Goal: Information Seeking & Learning: Learn about a topic

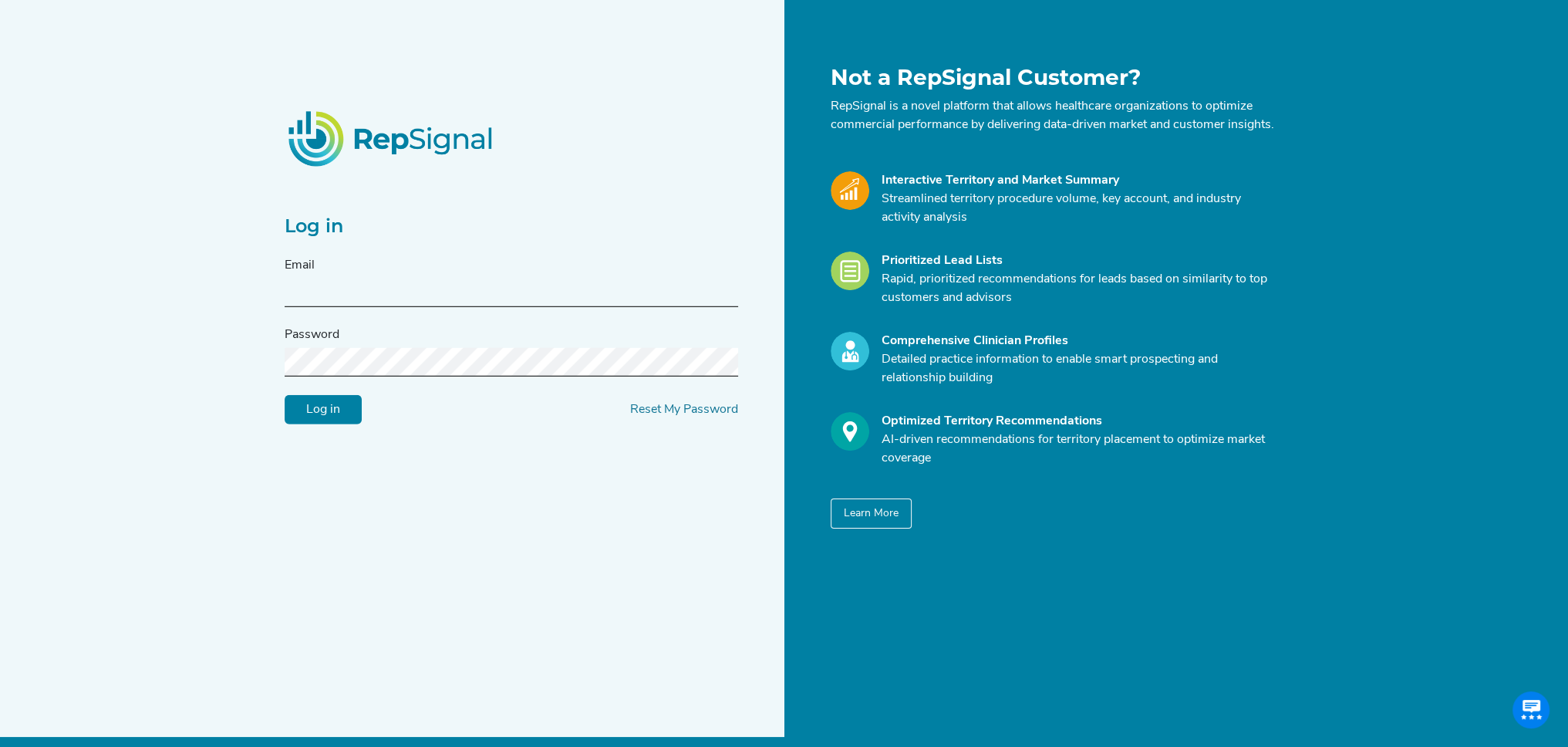
type input "[EMAIL_ADDRESS][DOMAIN_NAME]"
click at [333, 434] on div "Log in Email [EMAIL_ADDRESS][DOMAIN_NAME] Password Log in Reset My Password" at bounding box center [530, 296] width 509 height 463
click at [332, 424] on input "Log in" at bounding box center [323, 410] width 77 height 30
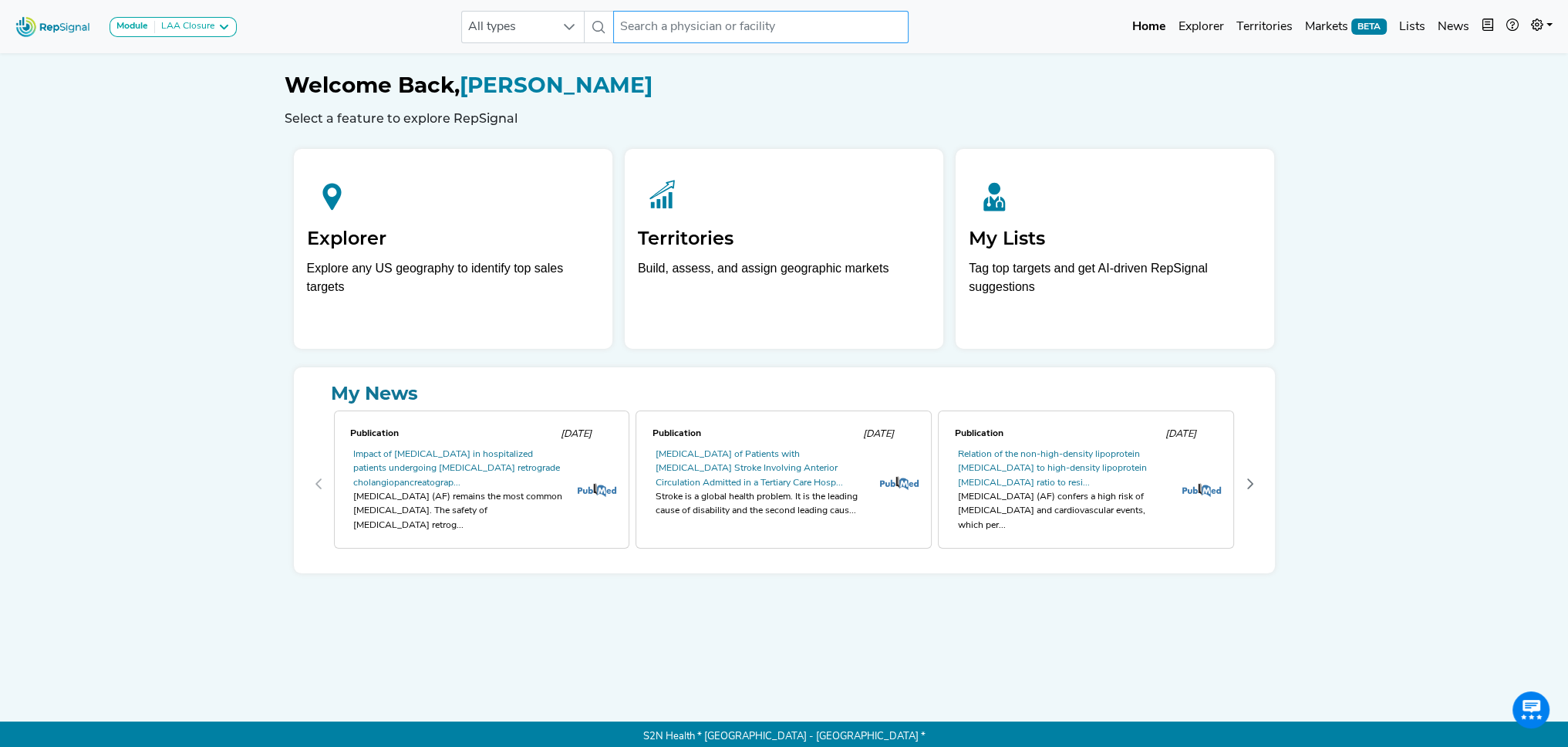
click at [667, 20] on input "text" at bounding box center [760, 27] width 294 height 33
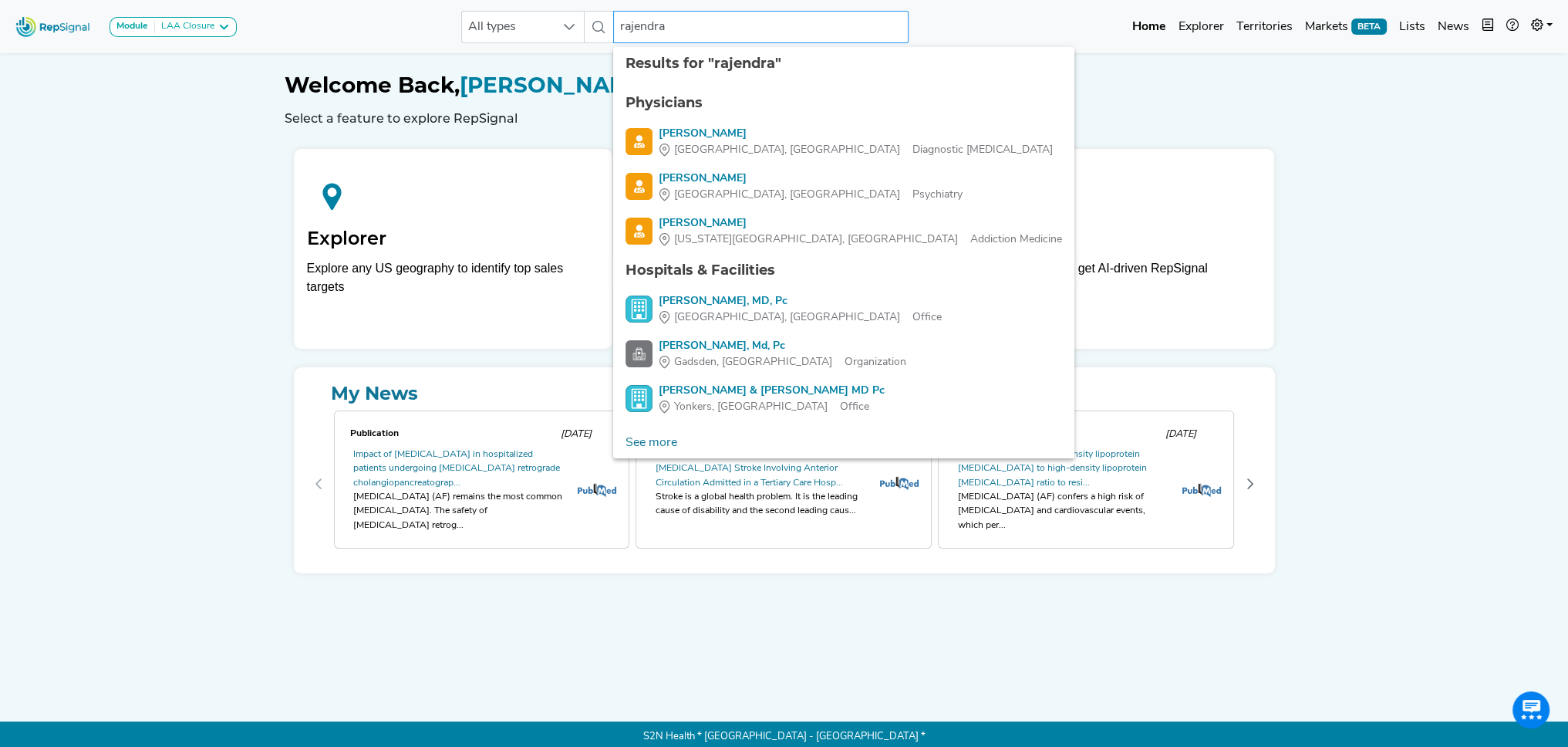
click at [620, 26] on input "rajendra" at bounding box center [760, 27] width 294 height 33
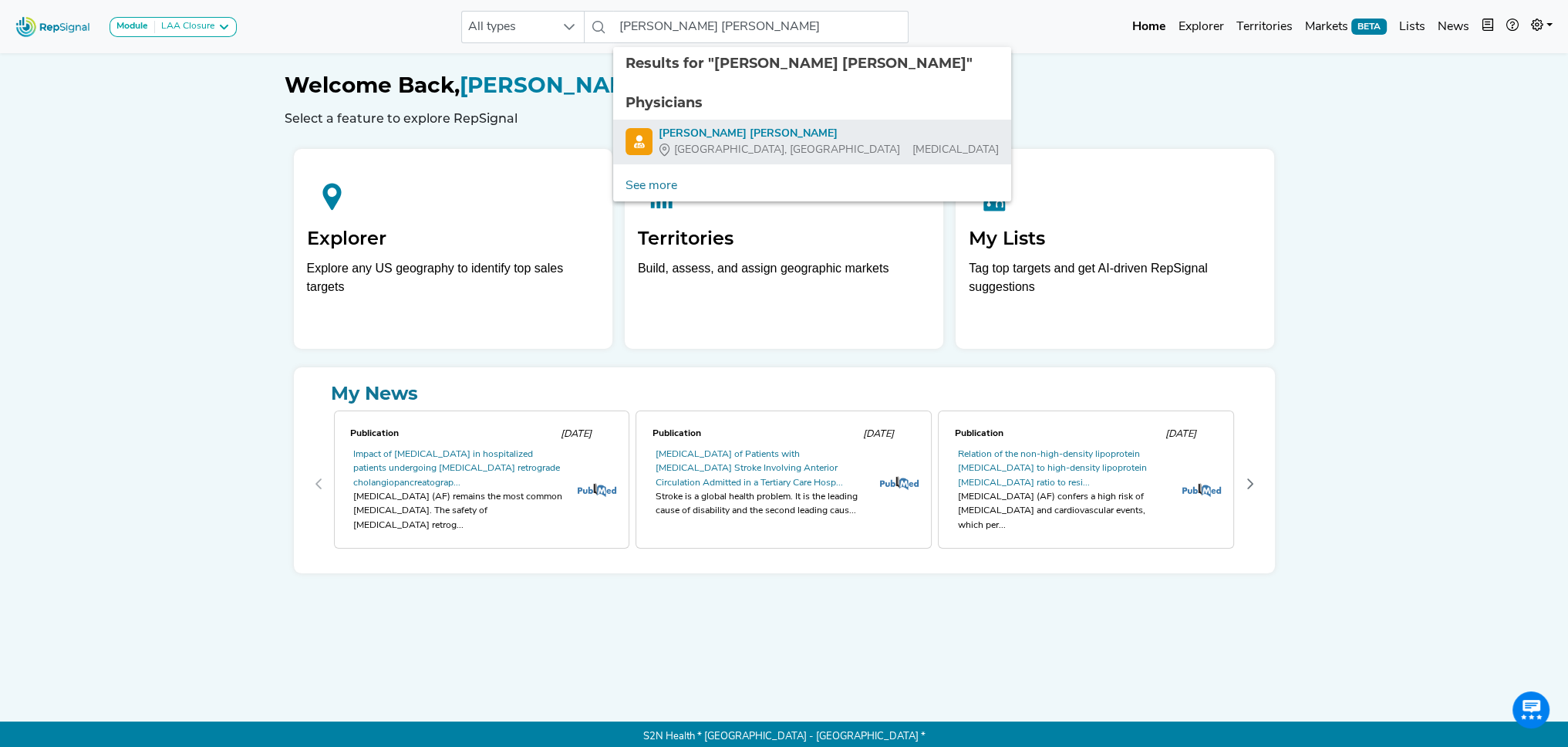
click at [707, 135] on div "[PERSON_NAME] [PERSON_NAME]" at bounding box center [828, 134] width 340 height 16
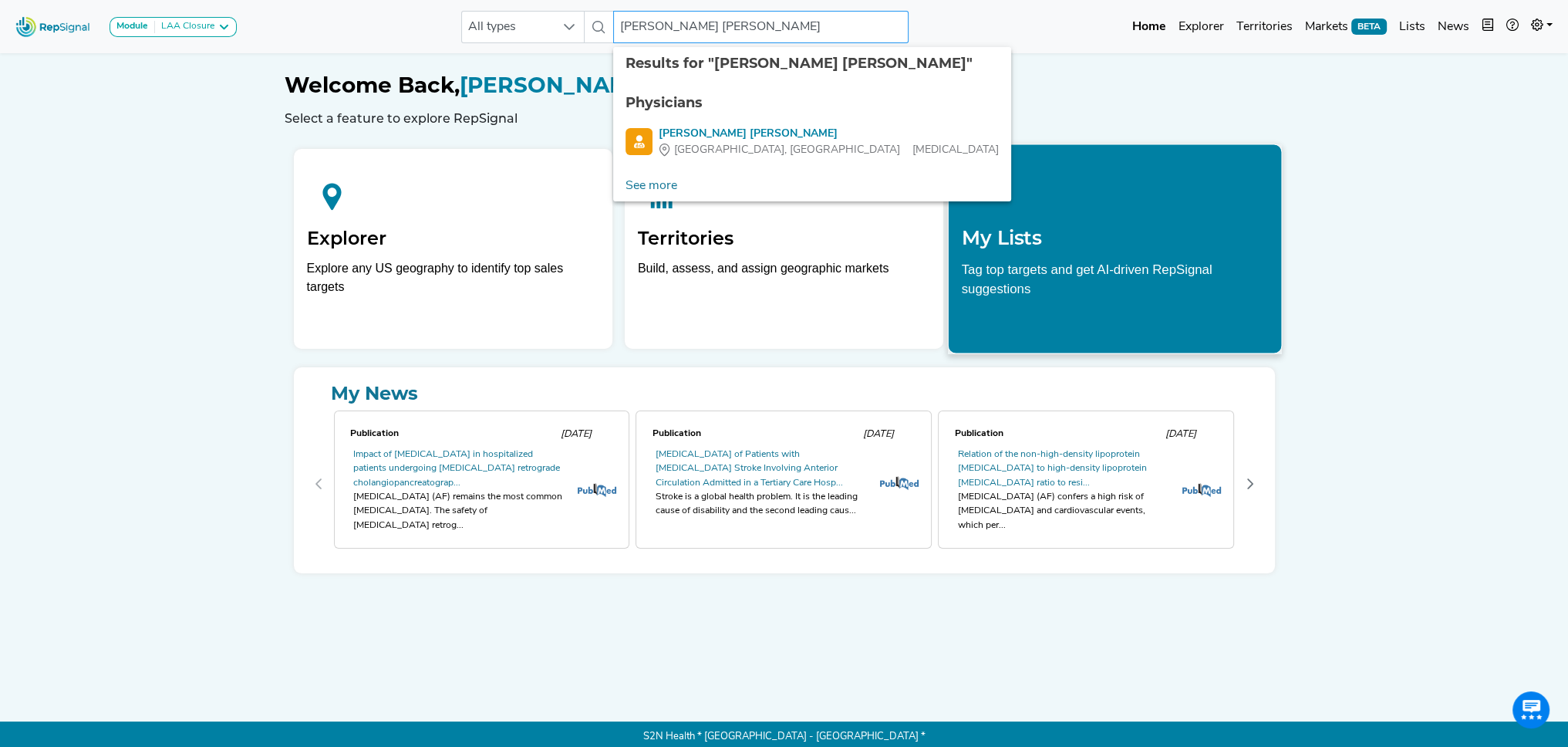
type input "[PERSON_NAME] [PERSON_NAME]"
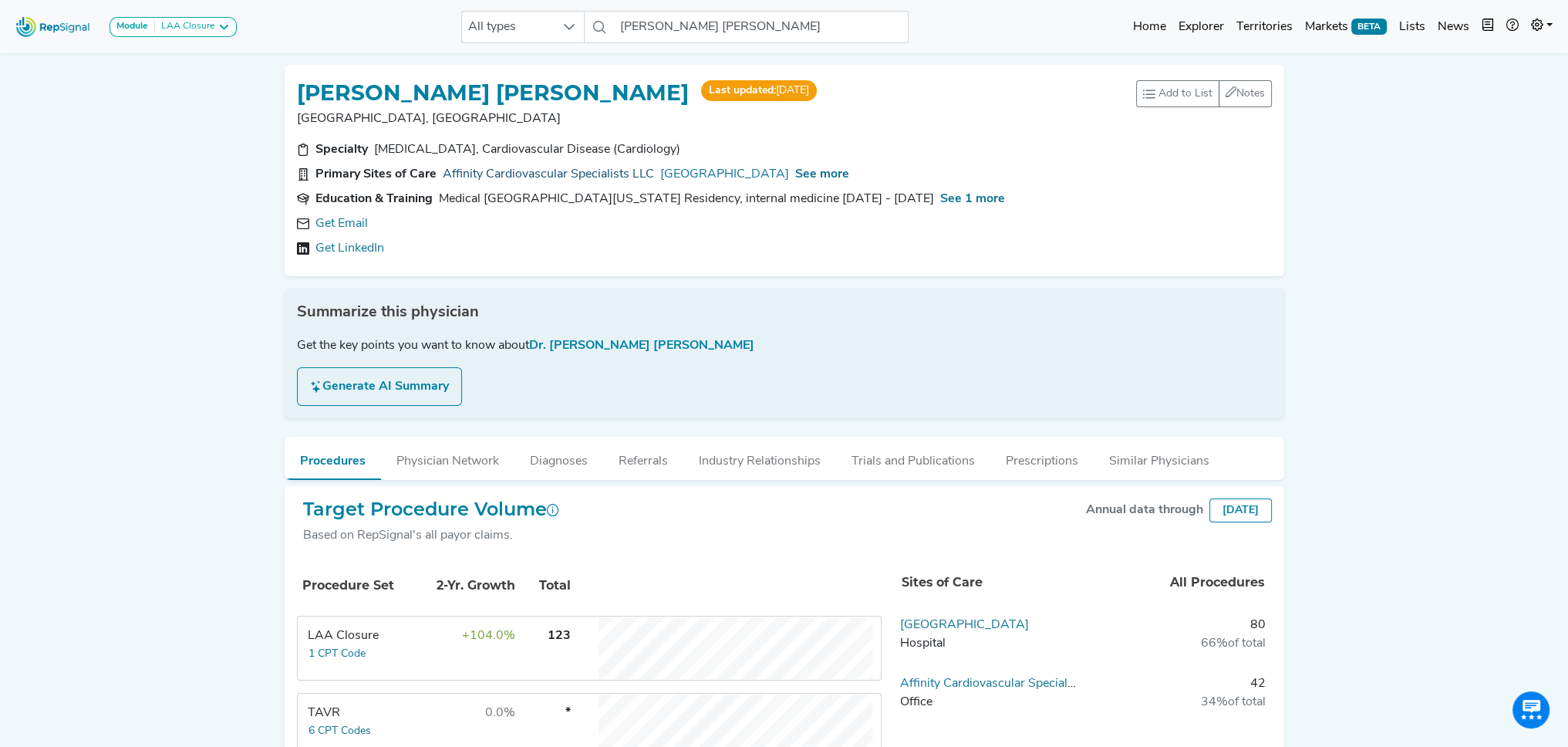
click at [588, 171] on link "Affinity Cardiovascular Specialists LLC" at bounding box center [549, 174] width 212 height 19
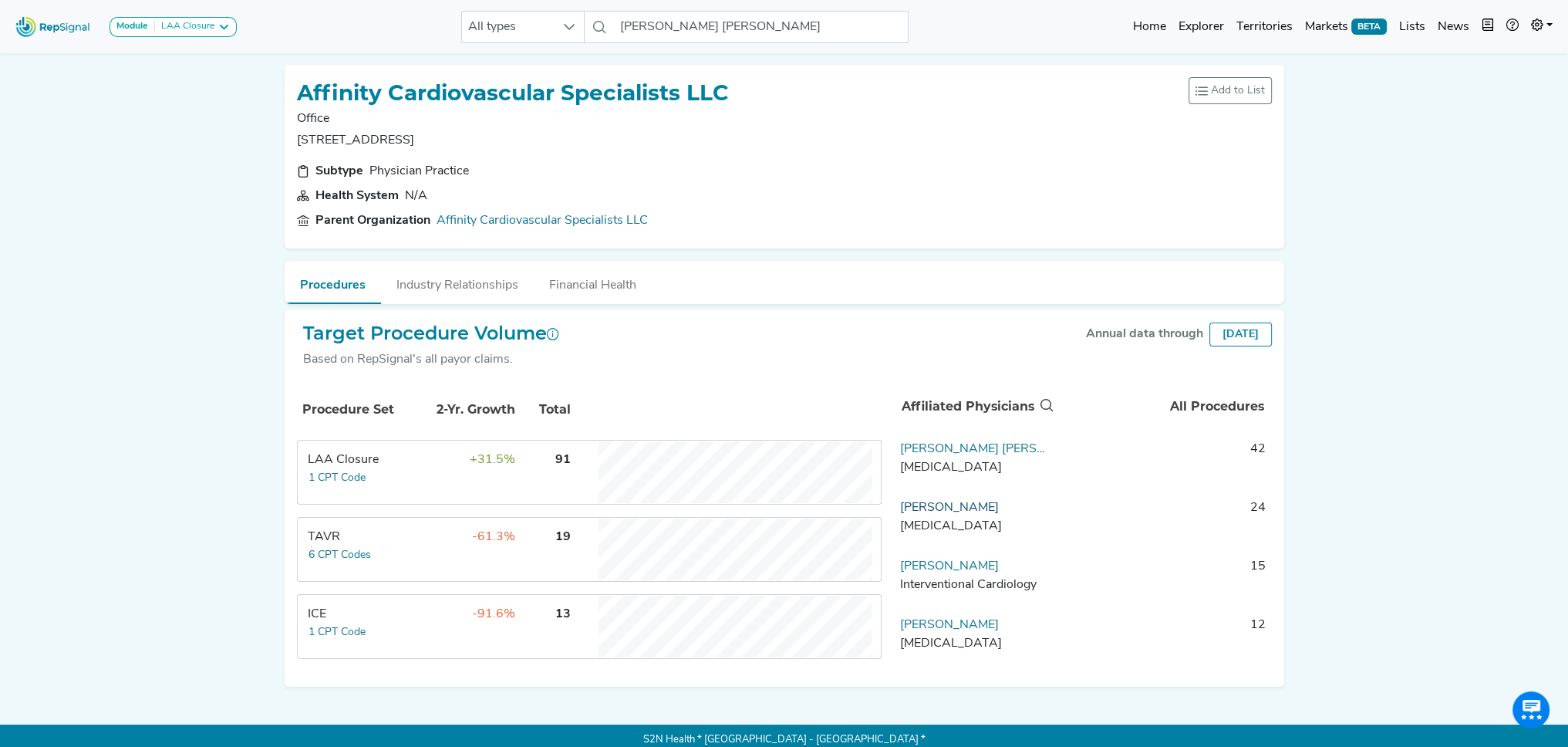
click at [965, 505] on link "[PERSON_NAME]" at bounding box center [950, 507] width 98 height 12
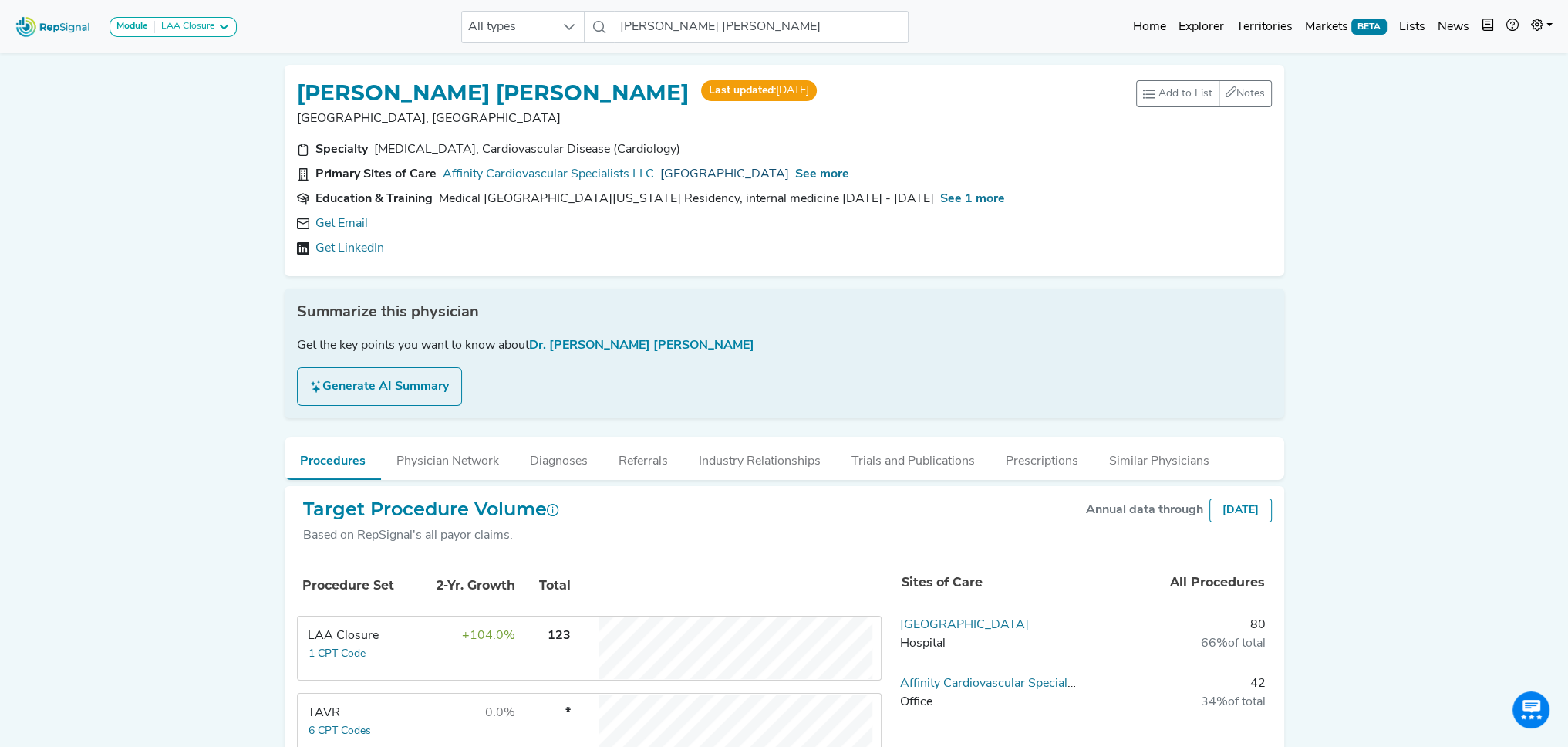
click at [717, 177] on link "[GEOGRAPHIC_DATA]" at bounding box center [724, 174] width 129 height 19
